Goal: Information Seeking & Learning: Learn about a topic

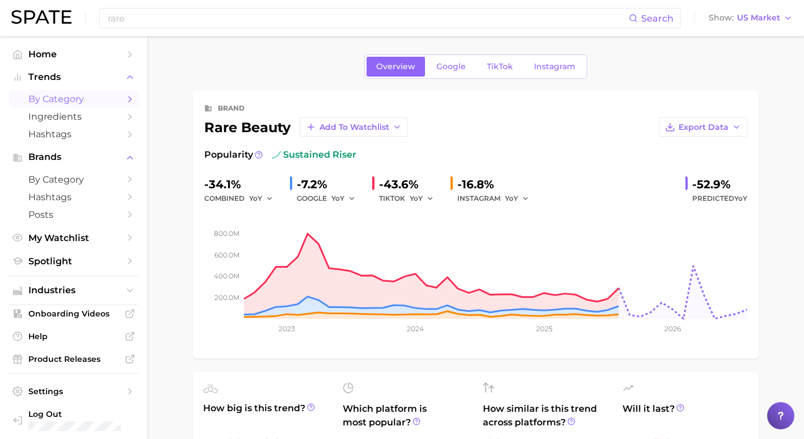
click at [64, 98] on span "by Category" at bounding box center [73, 99] width 91 height 11
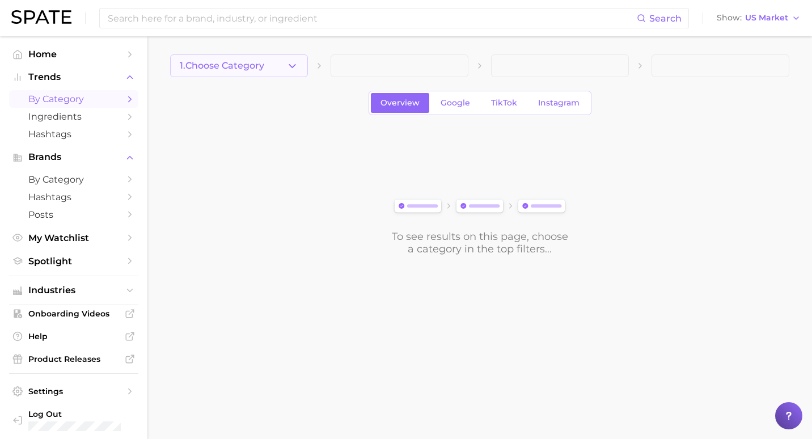
click at [300, 61] on button "1. Choose Category" at bounding box center [239, 65] width 138 height 23
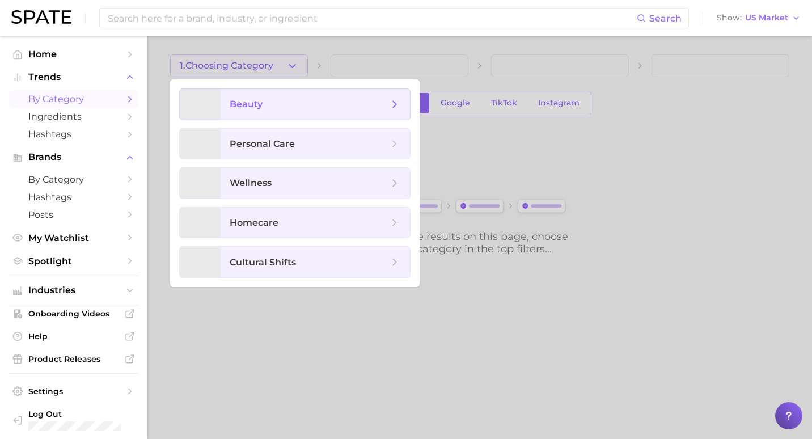
click at [282, 97] on span "beauty" at bounding box center [315, 104] width 189 height 31
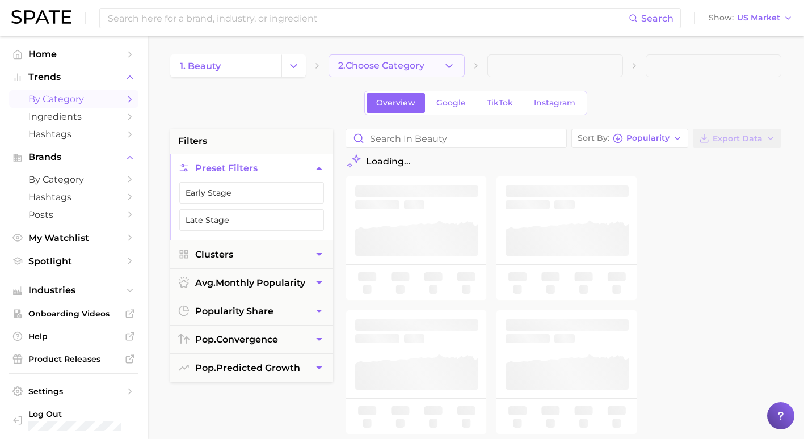
click at [443, 72] on button "2. Choose Category" at bounding box center [396, 65] width 136 height 23
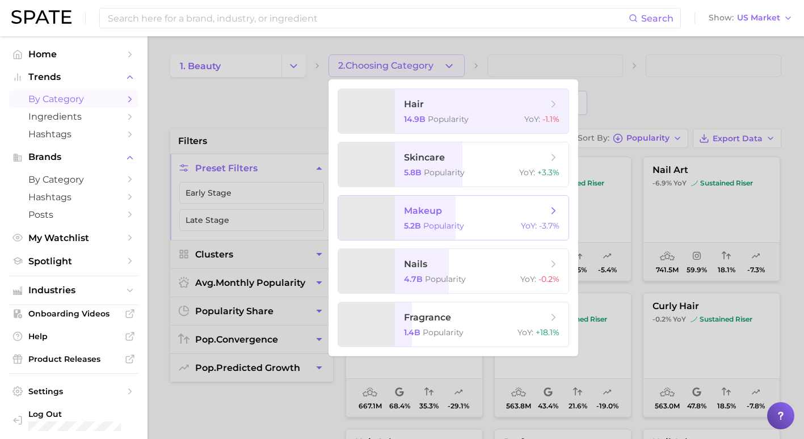
click at [457, 210] on span "makeup" at bounding box center [475, 211] width 143 height 12
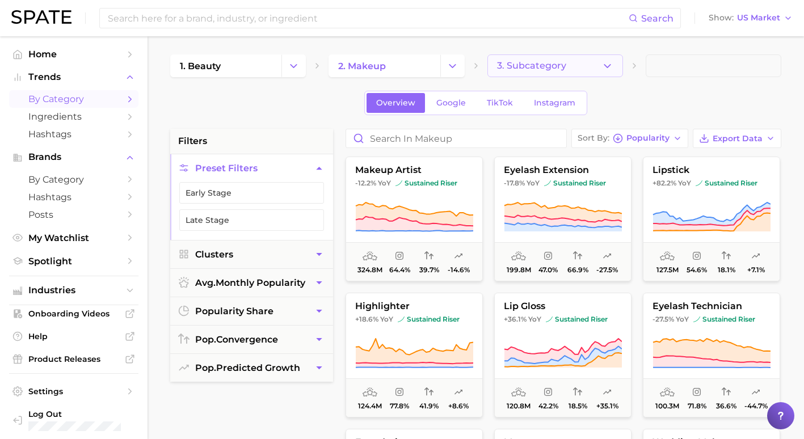
click at [574, 69] on button "3. Subcategory" at bounding box center [555, 65] width 136 height 23
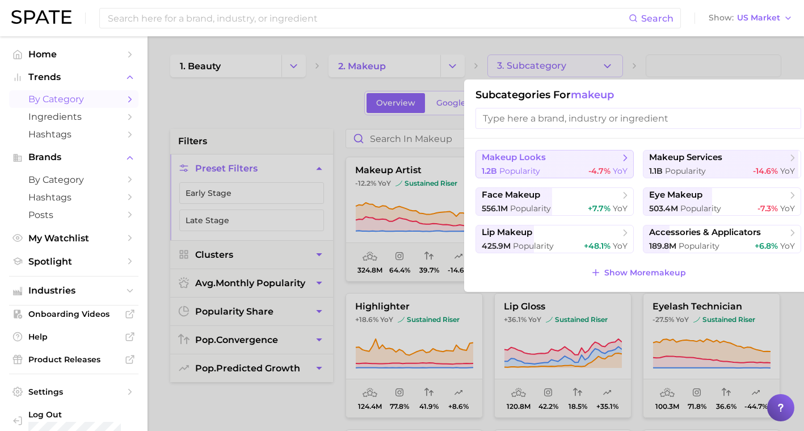
click at [559, 157] on span "makeup looks" at bounding box center [551, 157] width 138 height 11
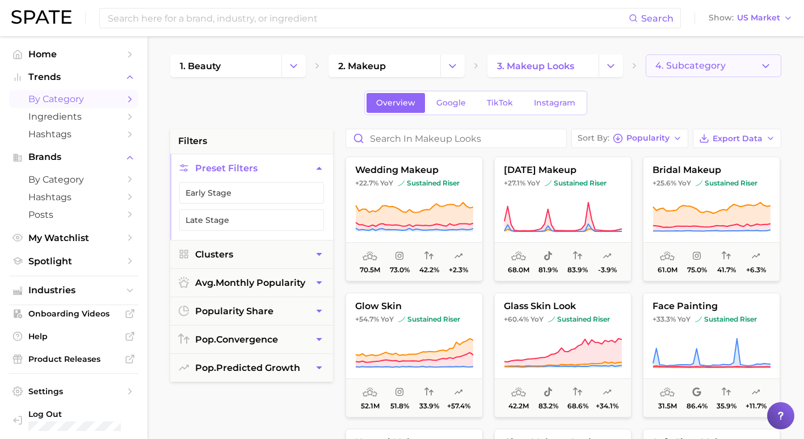
click at [680, 73] on button "4. Subcategory" at bounding box center [714, 65] width 136 height 23
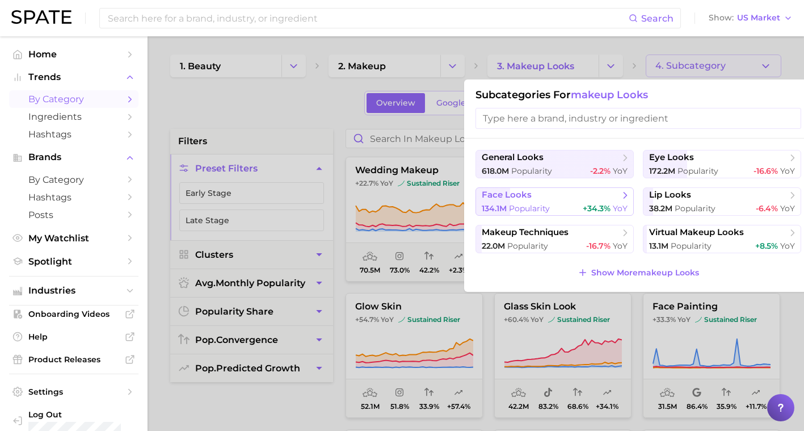
click at [578, 192] on span "face looks" at bounding box center [551, 194] width 138 height 11
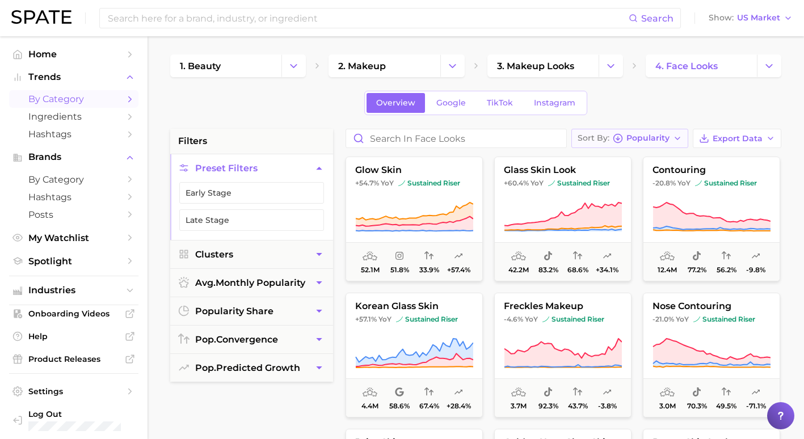
click at [660, 139] on span "Popularity" at bounding box center [647, 138] width 43 height 6
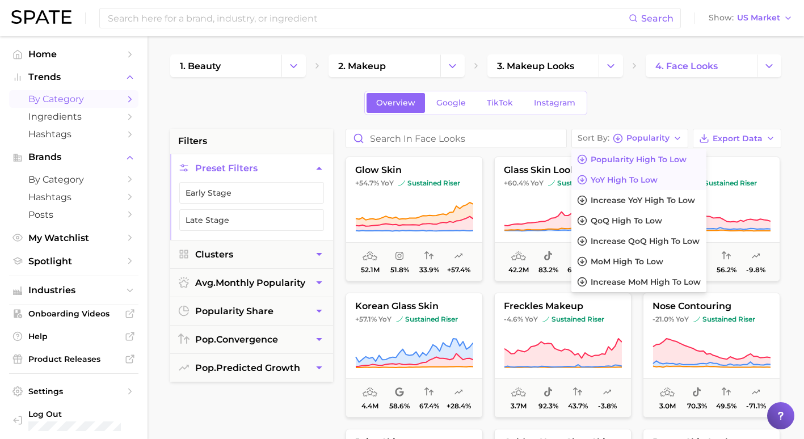
click at [657, 181] on span "YoY high to low" at bounding box center [624, 180] width 67 height 10
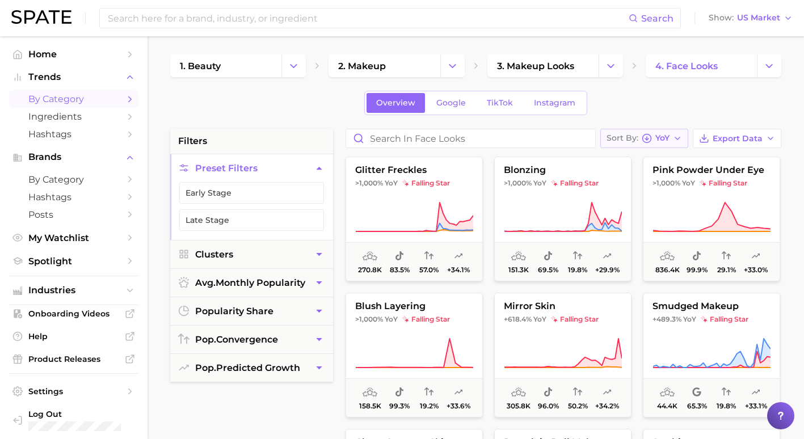
click at [660, 141] on span "YoY" at bounding box center [662, 138] width 14 height 6
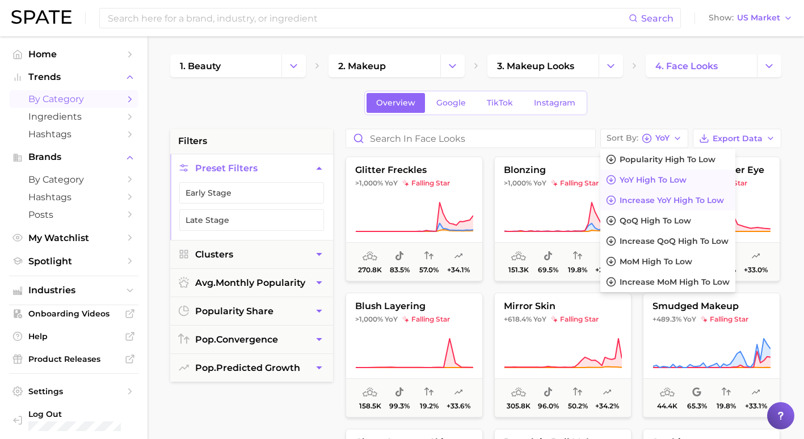
click at [663, 197] on span "Increase YoY high to low" at bounding box center [671, 201] width 104 height 10
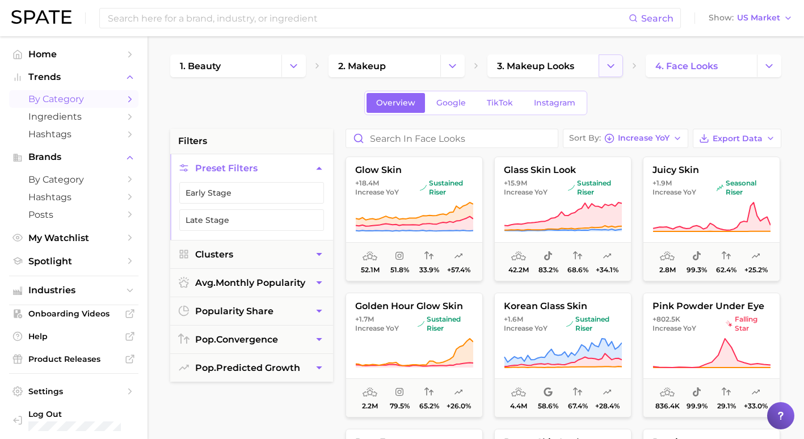
click at [611, 62] on icon "Change Category" at bounding box center [611, 66] width 12 height 12
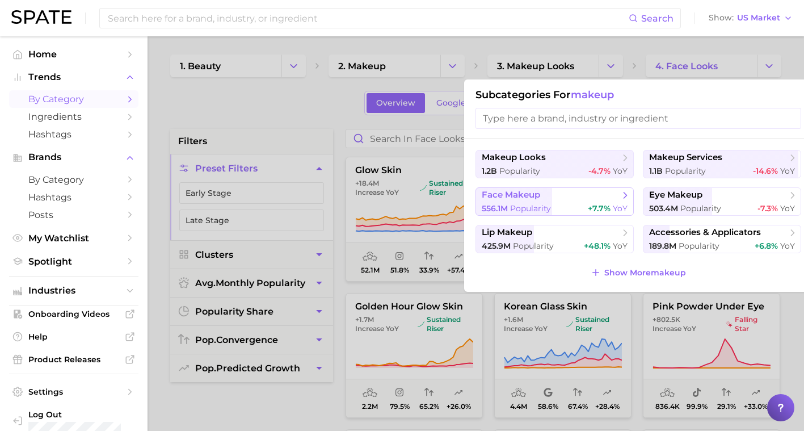
click at [555, 193] on span "face makeup" at bounding box center [551, 194] width 138 height 11
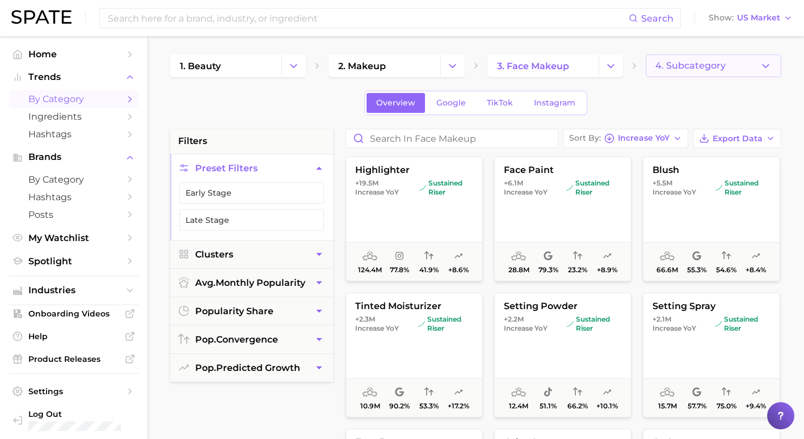
click at [710, 71] on button "4. Subcategory" at bounding box center [714, 65] width 136 height 23
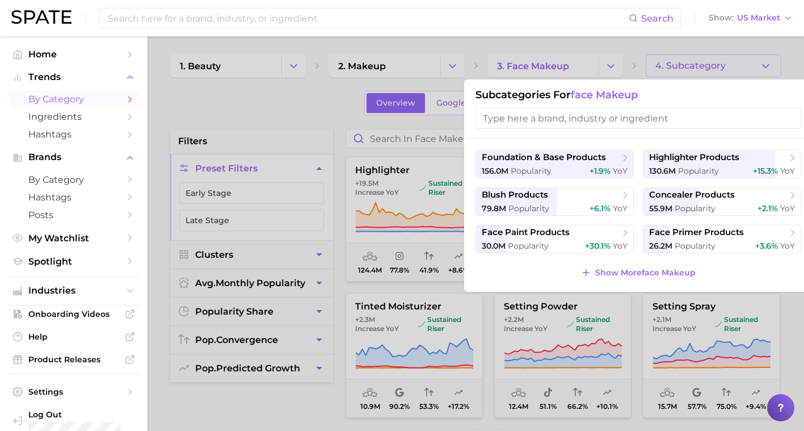
click at [343, 107] on div at bounding box center [402, 215] width 804 height 431
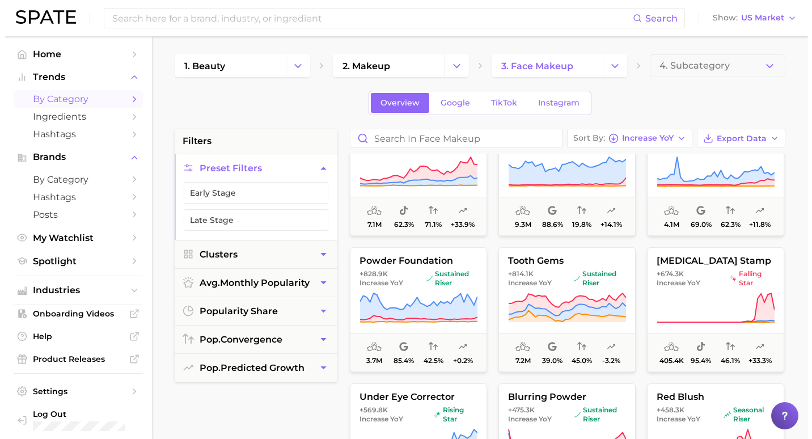
scroll to position [681, 0]
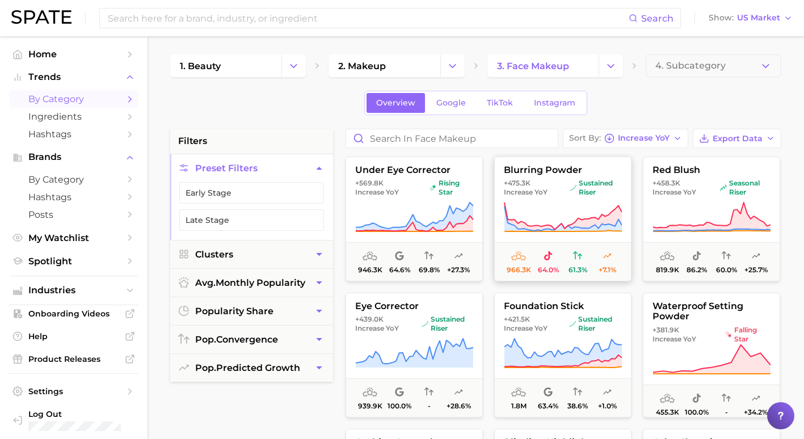
click at [570, 207] on icon at bounding box center [563, 217] width 118 height 32
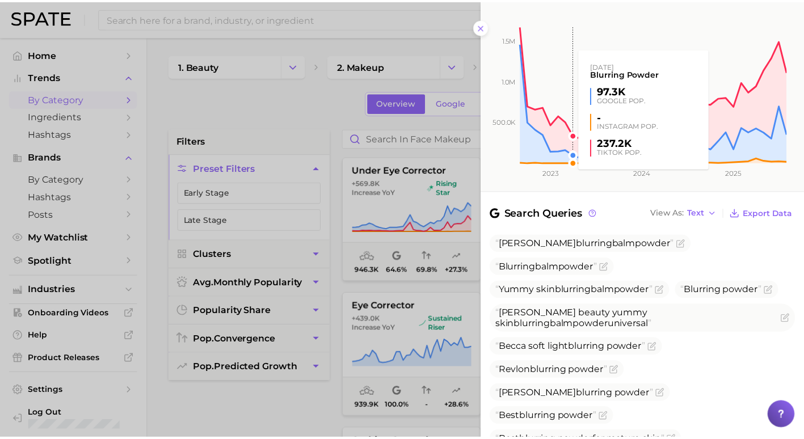
scroll to position [227, 0]
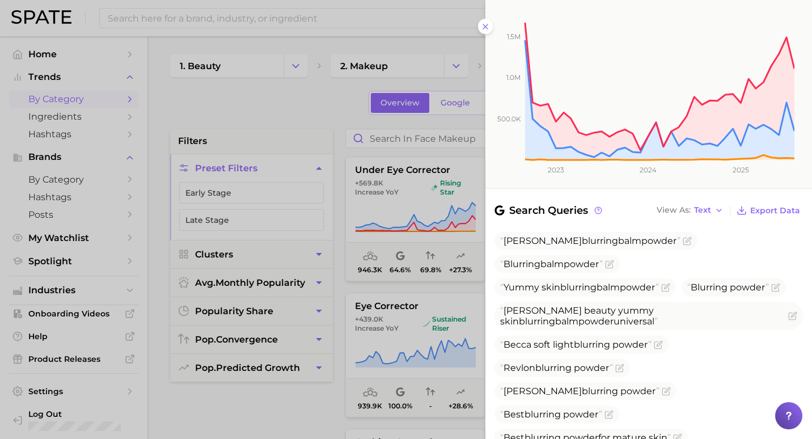
click at [278, 109] on div at bounding box center [406, 219] width 812 height 439
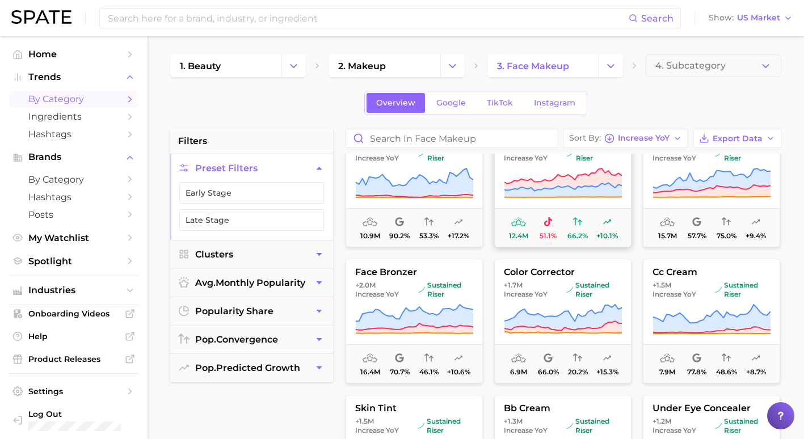
scroll to position [0, 0]
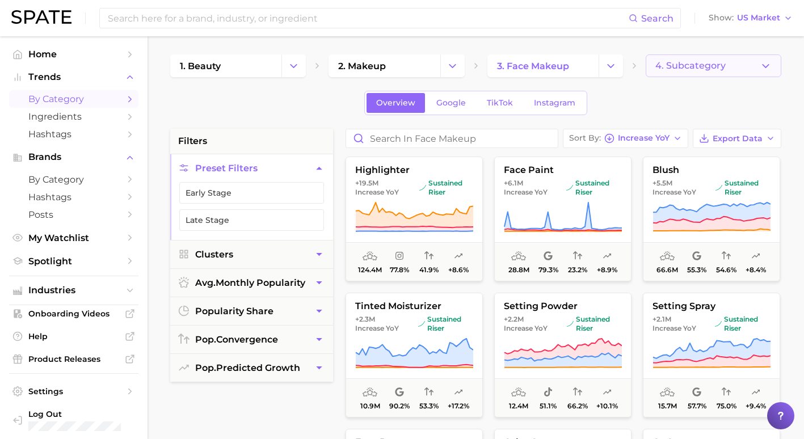
click at [698, 73] on button "4. Subcategory" at bounding box center [714, 65] width 136 height 23
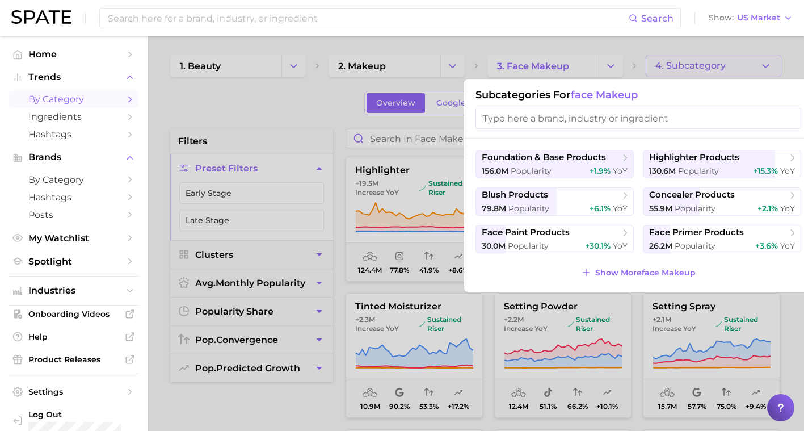
click at [279, 126] on div at bounding box center [402, 215] width 804 height 431
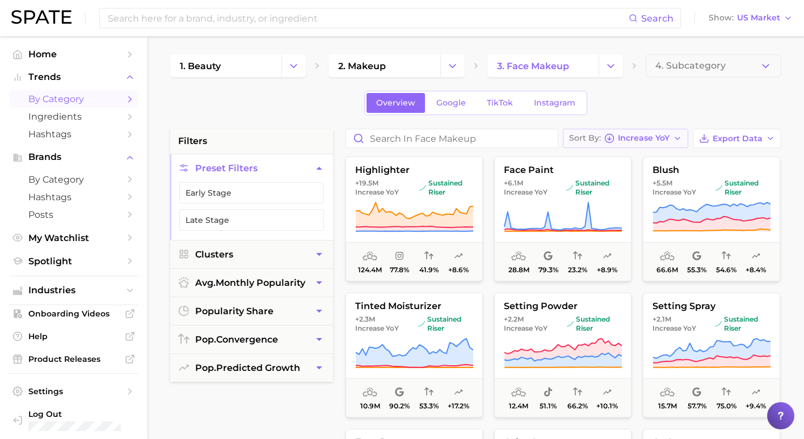
click at [647, 141] on span "Increase YoY" at bounding box center [644, 138] width 52 height 6
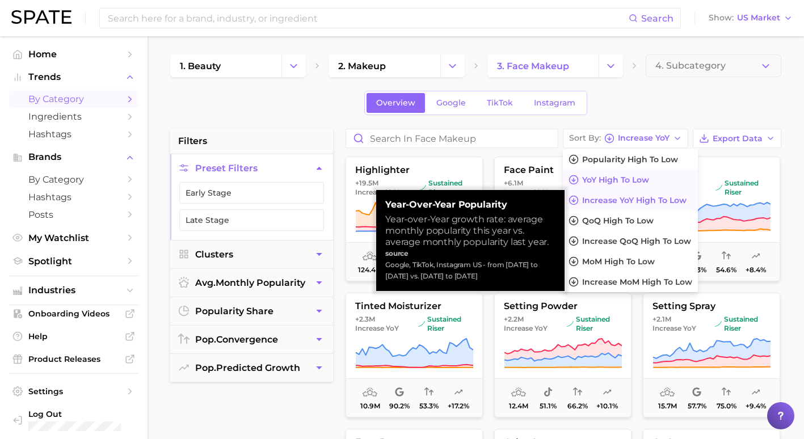
click at [657, 183] on button "YoY high to low" at bounding box center [630, 180] width 135 height 20
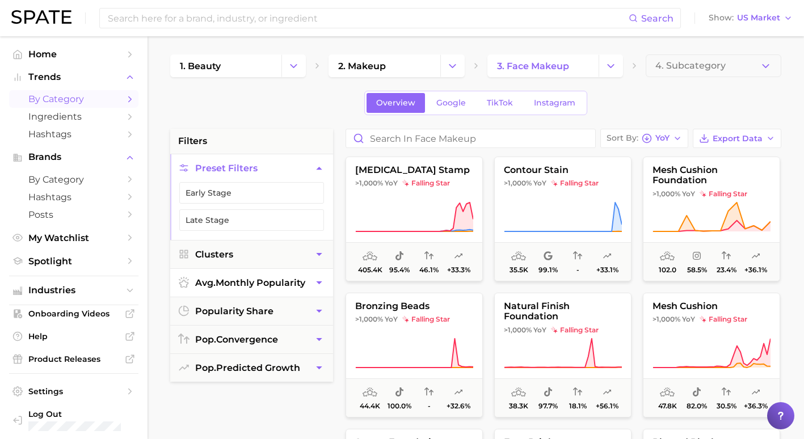
click at [299, 279] on span "avg. monthly popularity" at bounding box center [250, 282] width 110 height 11
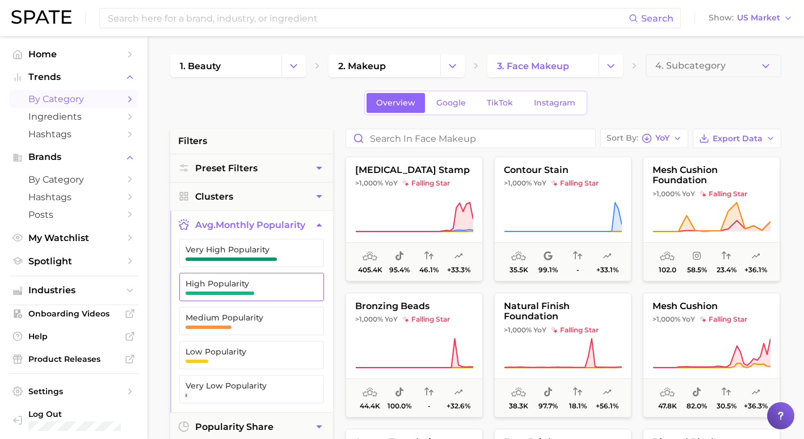
click at [287, 281] on span "High Popularity" at bounding box center [243, 283] width 114 height 9
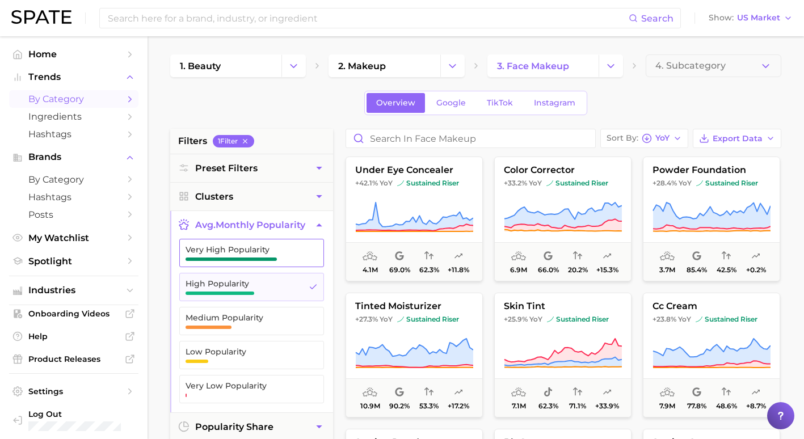
click at [282, 259] on span "Very High Popularity" at bounding box center [243, 253] width 114 height 16
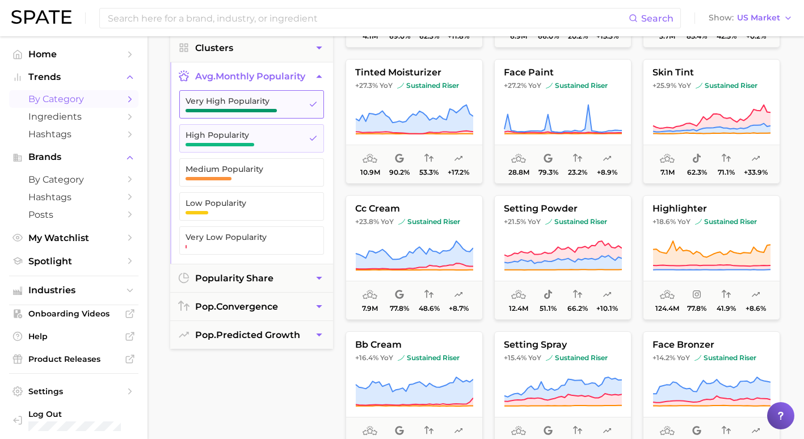
scroll to position [113, 0]
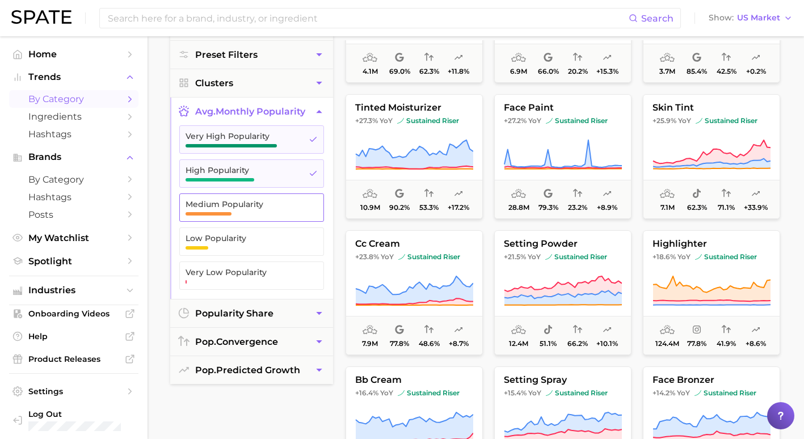
click at [280, 209] on span "Medium Popularity" at bounding box center [243, 208] width 114 height 16
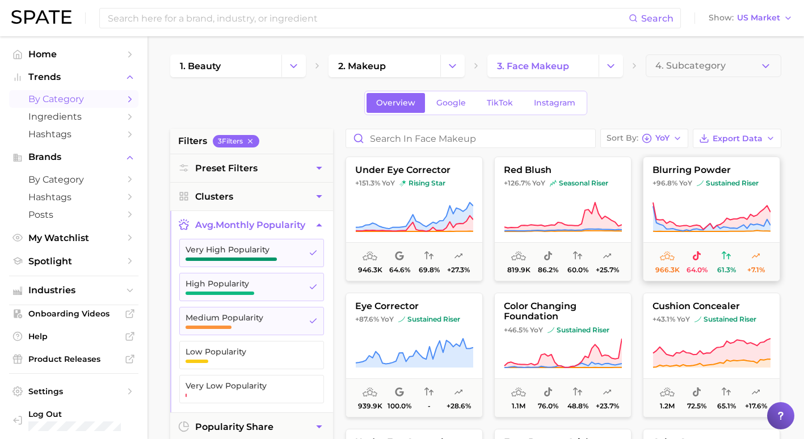
click at [684, 193] on button "blurring powder +96.8% YoY sustained riser 966.3k 64.0% 61.3% +7.1%" at bounding box center [711, 219] width 137 height 125
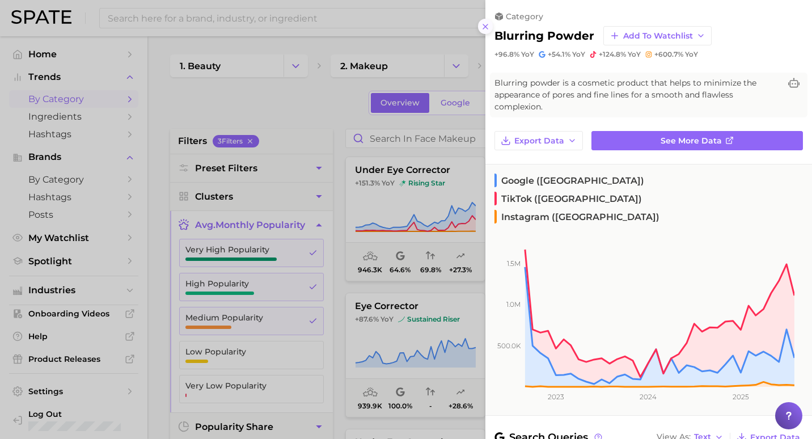
click at [479, 30] on button at bounding box center [485, 26] width 15 height 15
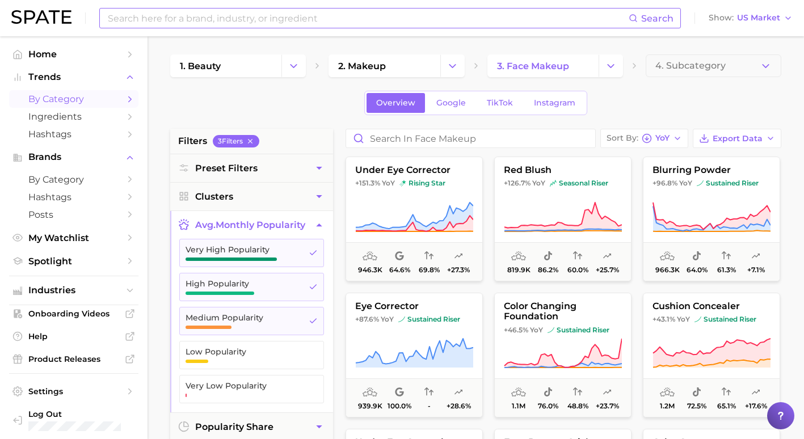
click at [204, 24] on input at bounding box center [368, 18] width 522 height 19
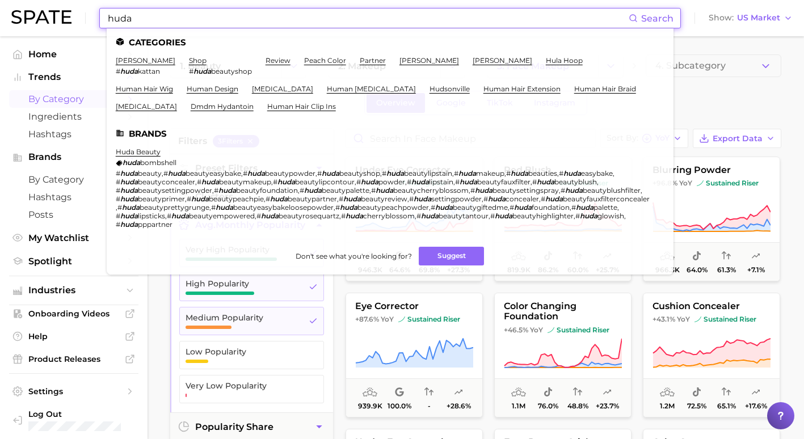
type input "huda"
click at [149, 146] on ul "Categories [PERSON_NAME] # [PERSON_NAME] shop # huda beautyshop review peach co…" at bounding box center [390, 151] width 567 height 246
click at [149, 148] on link "huda beauty" at bounding box center [138, 151] width 45 height 9
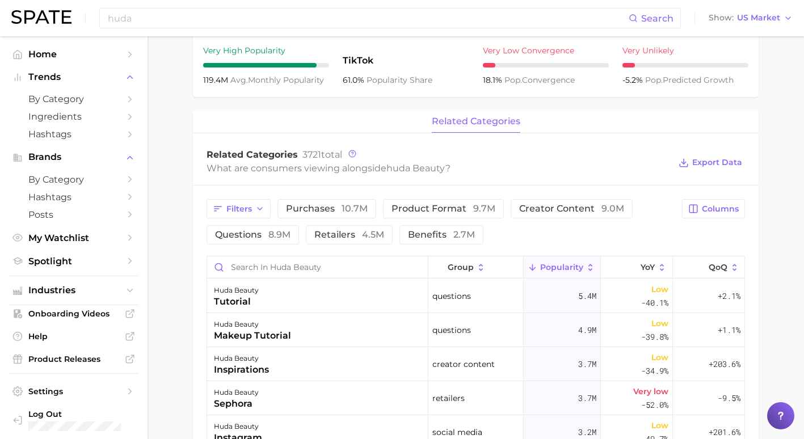
scroll to position [373, 0]
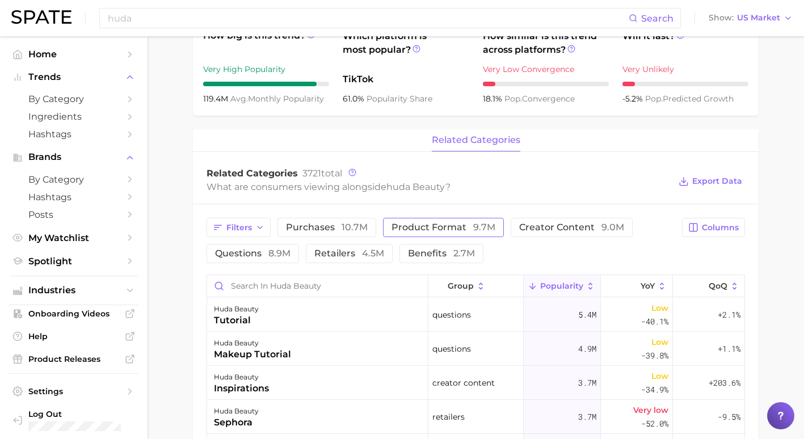
click at [431, 231] on span "product format 9.7m" at bounding box center [443, 227] width 104 height 9
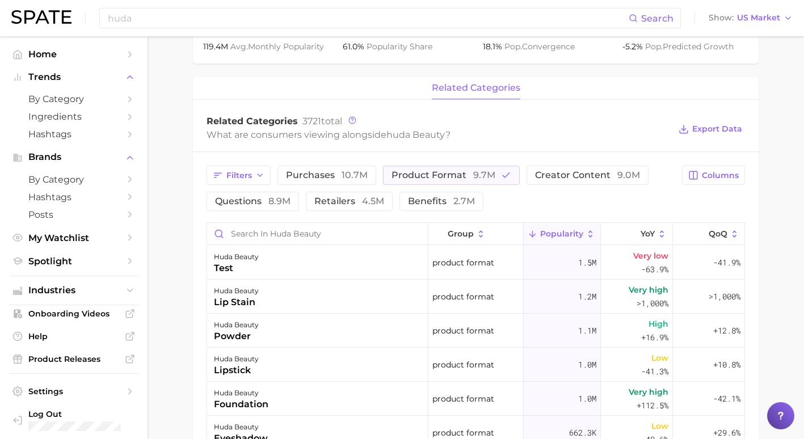
scroll to position [486, 0]
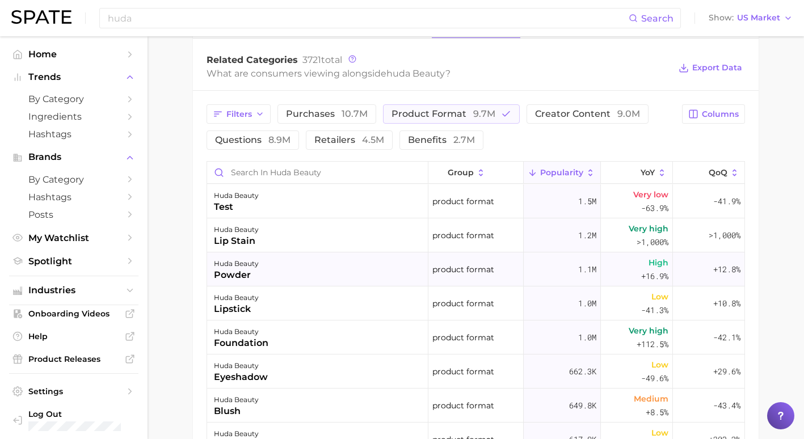
click at [235, 265] on div "huda beauty" at bounding box center [236, 264] width 45 height 14
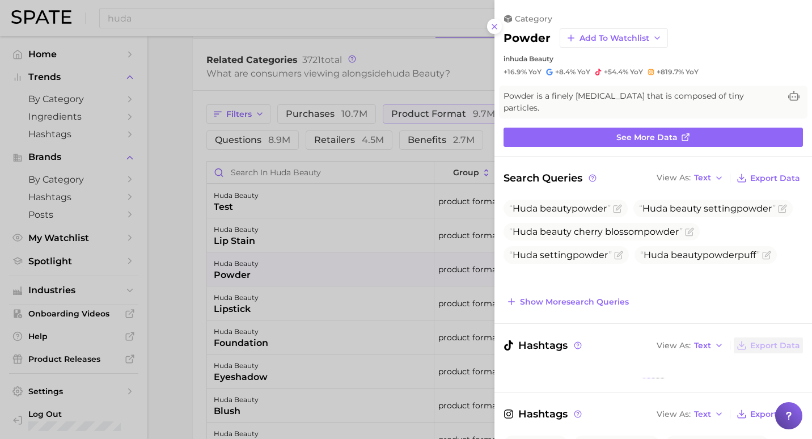
drag, startPoint x: 175, startPoint y: 123, endPoint x: 186, endPoint y: 117, distance: 12.5
click at [175, 123] on div at bounding box center [406, 219] width 812 height 439
